Goal: Task Accomplishment & Management: Manage account settings

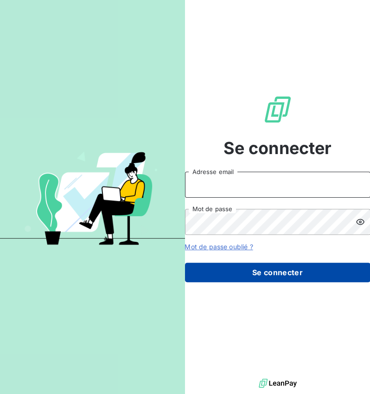
type input "[EMAIL_ADDRESS][DOMAIN_NAME]"
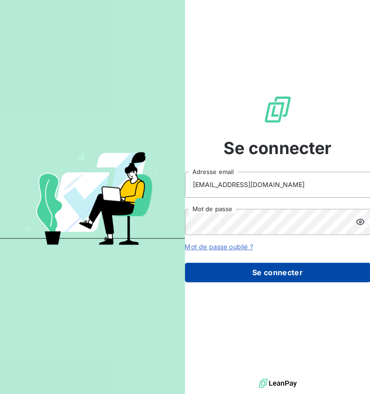
click at [229, 266] on button "Se connecter" at bounding box center [277, 271] width 185 height 19
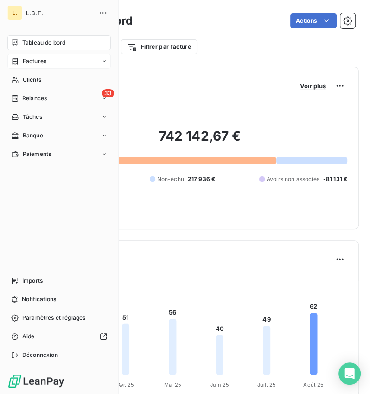
click at [17, 61] on icon at bounding box center [15, 60] width 8 height 7
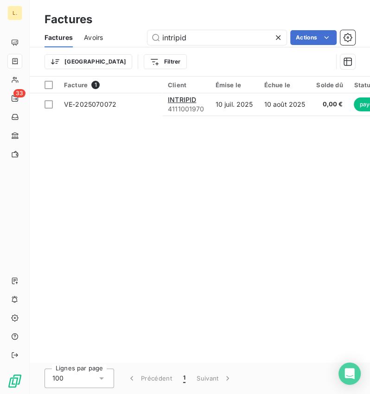
click at [279, 35] on icon at bounding box center [277, 37] width 9 height 9
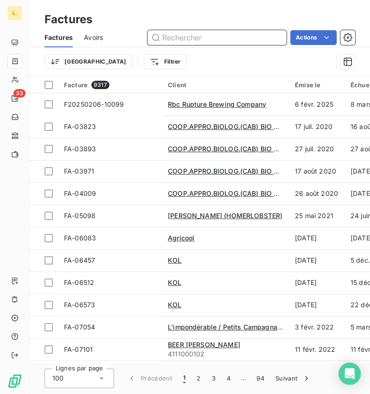
click at [279, 35] on input "text" at bounding box center [216, 37] width 139 height 15
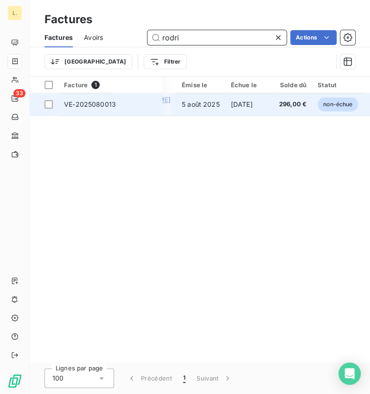
scroll to position [0, 53]
type input "rodri"
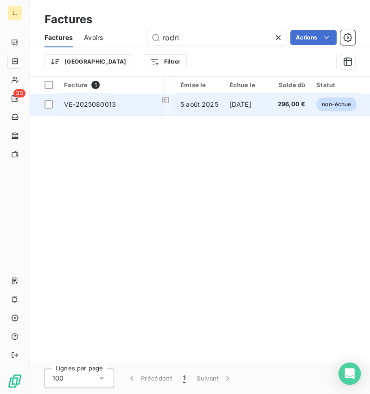
click at [269, 105] on td "11 sept. 2025" at bounding box center [248, 104] width 48 height 22
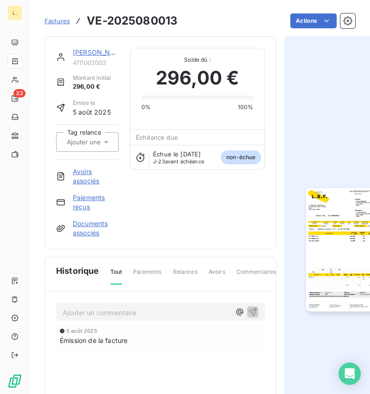
scroll to position [0, 53]
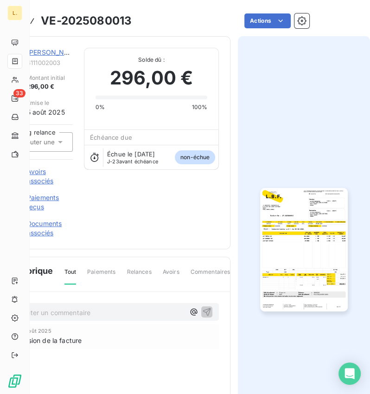
click at [331, 255] on img "button" at bounding box center [303, 249] width 87 height 123
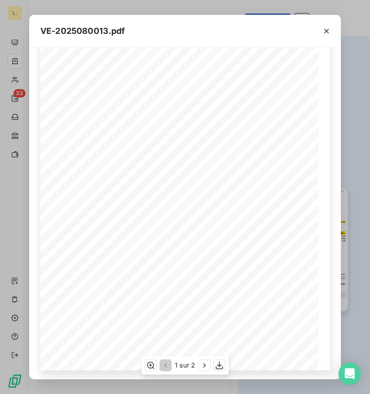
scroll to position [81, 0]
click at [344, 307] on div "VE-2025080013.pdf LA BRASSERIE FONDAMENTALE 6-10 RUE GUILLAUME BERTRAND PARIS 7…" at bounding box center [185, 197] width 370 height 394
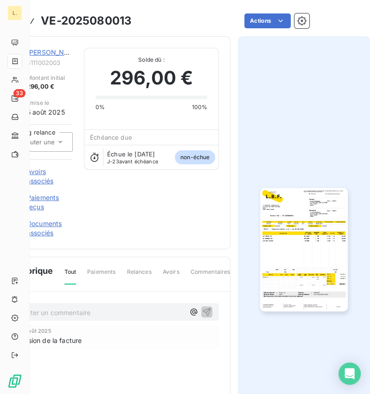
scroll to position [0, 0]
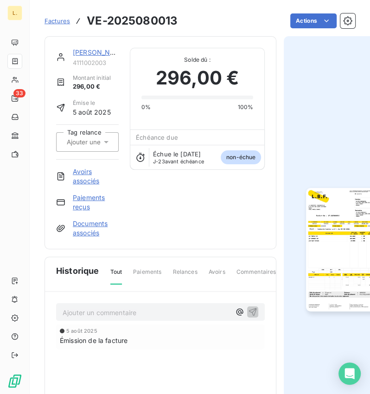
click at [85, 198] on link "Paiements reçus" at bounding box center [96, 202] width 46 height 19
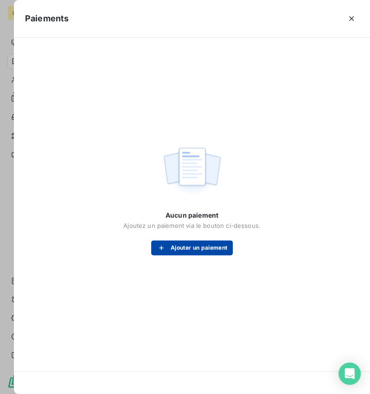
click at [165, 247] on icon "button" at bounding box center [161, 247] width 9 height 9
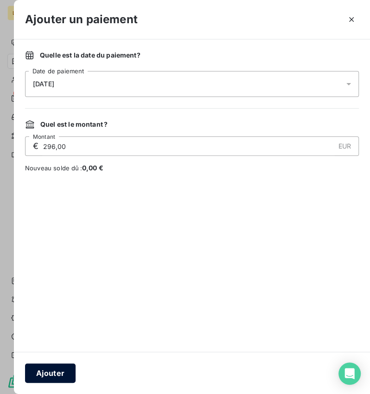
click at [33, 370] on button "Ajouter" at bounding box center [50, 372] width 51 height 19
